Goal: Task Accomplishment & Management: Use online tool/utility

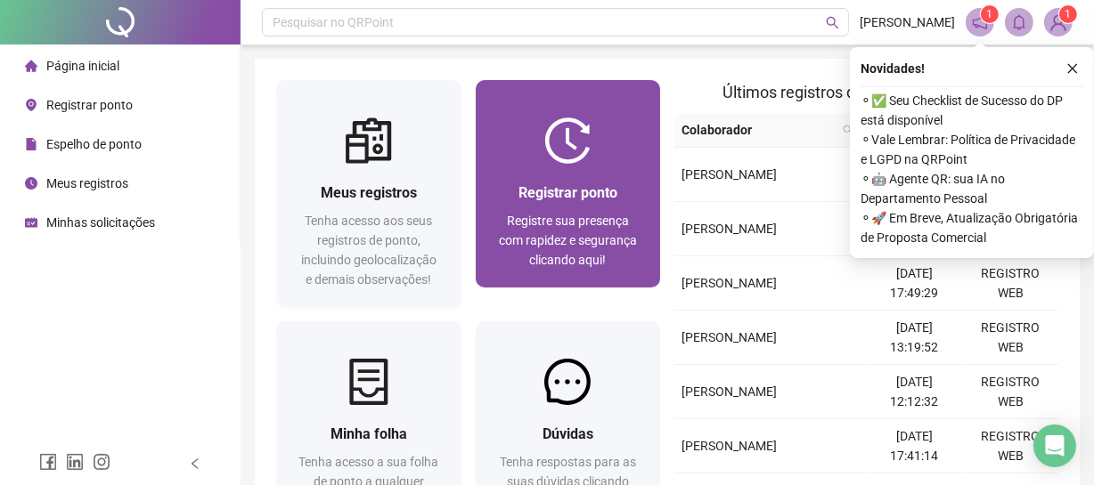
click at [511, 145] on div at bounding box center [568, 141] width 185 height 46
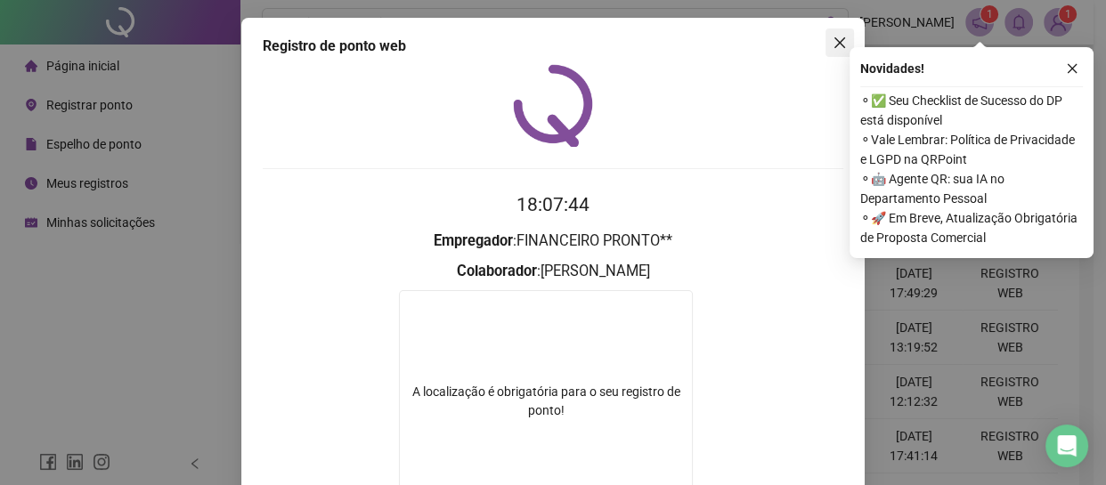
click at [826, 42] on span "Close" at bounding box center [840, 43] width 29 height 14
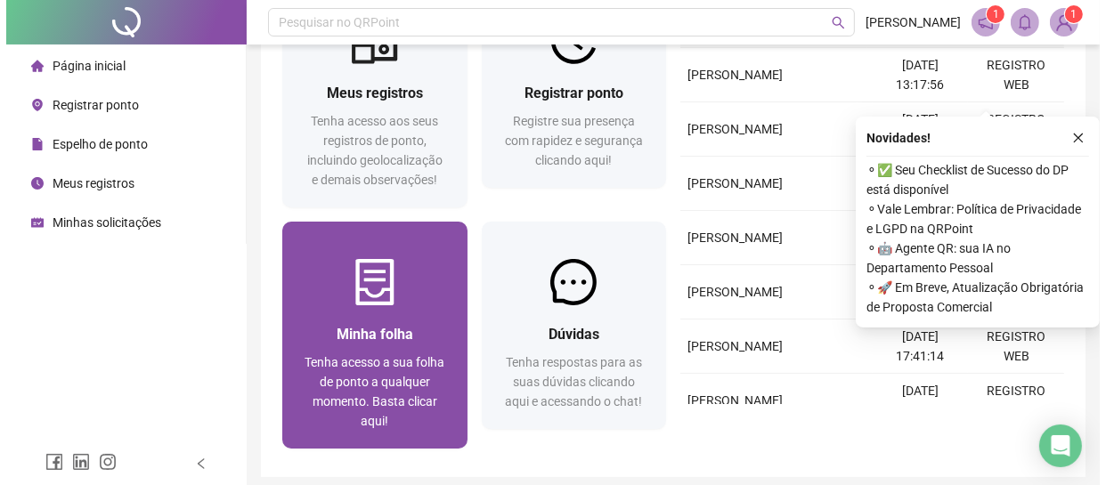
scroll to position [7, 0]
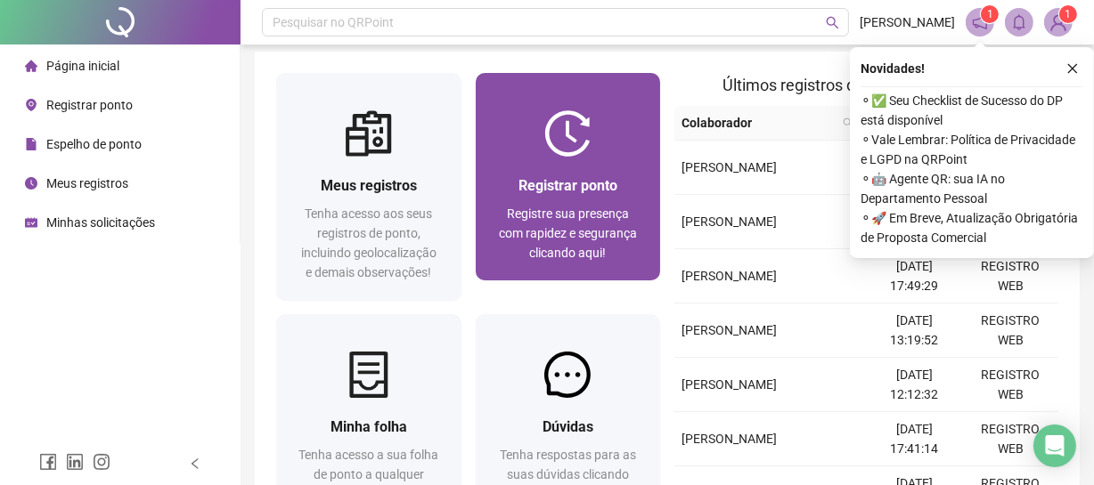
click at [606, 210] on span "Registre sua presença com rapidez e segurança clicando aqui!" at bounding box center [568, 233] width 138 height 53
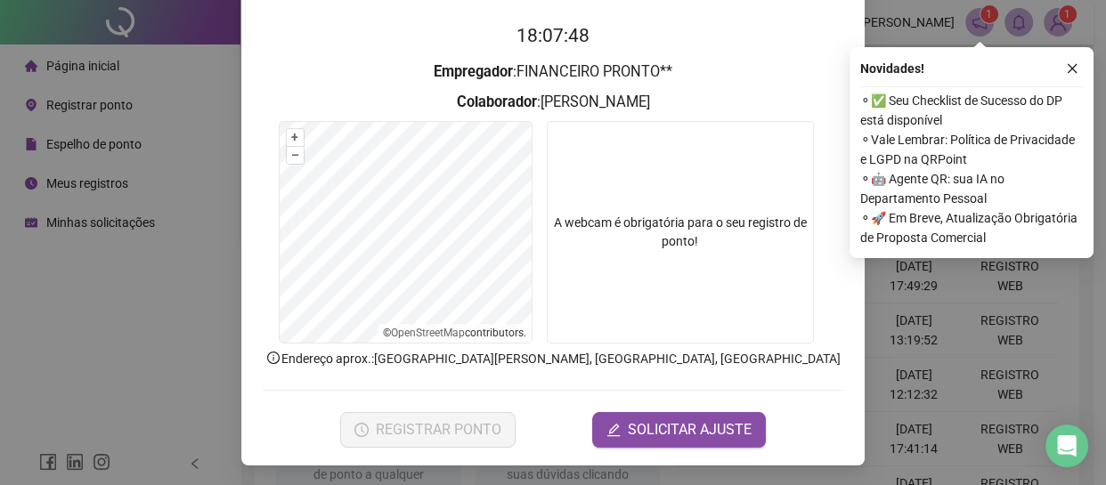
scroll to position [170, 0]
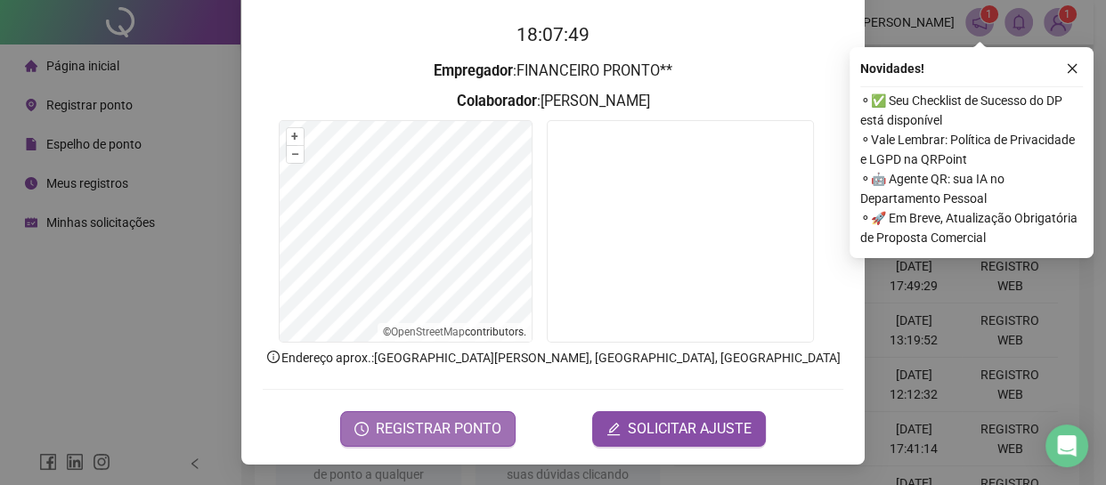
click at [441, 425] on span "REGISTRAR PONTO" at bounding box center [439, 429] width 126 height 21
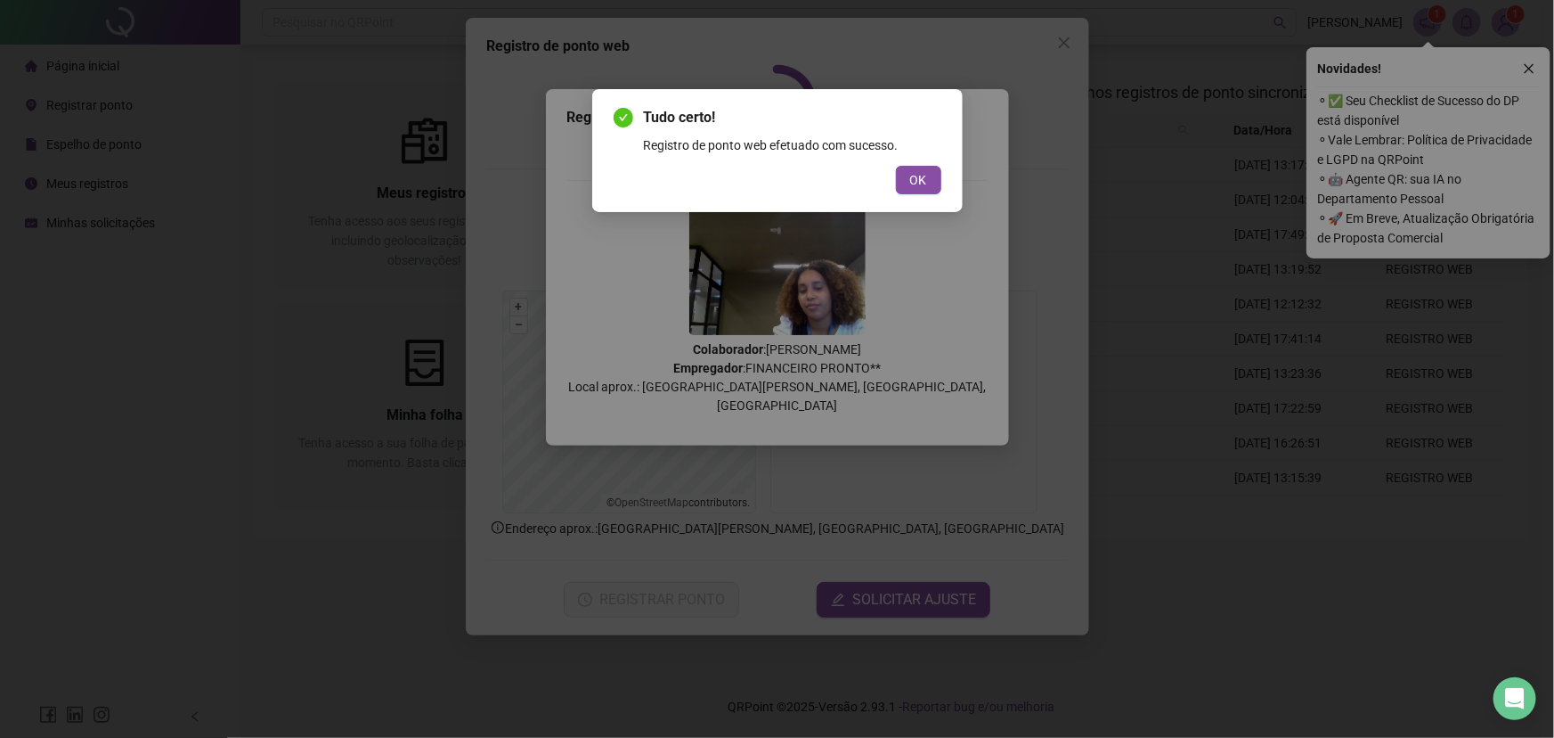
scroll to position [0, 0]
